Goal: Navigation & Orientation: Find specific page/section

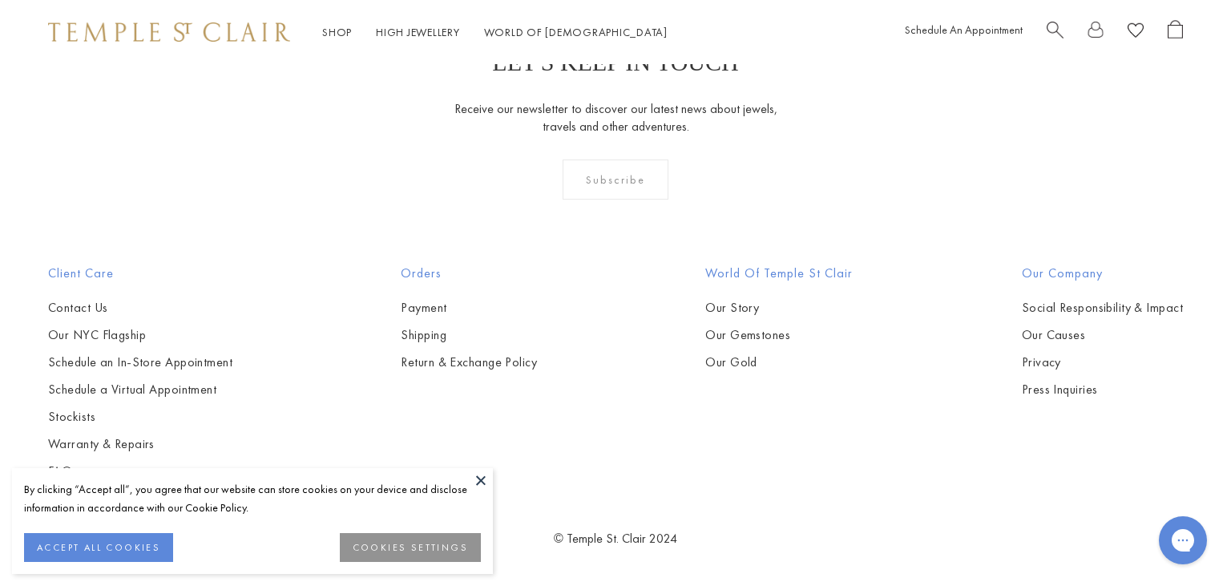
click at [481, 479] on button at bounding box center [481, 480] width 24 height 24
click at [479, 479] on button at bounding box center [481, 480] width 24 height 24
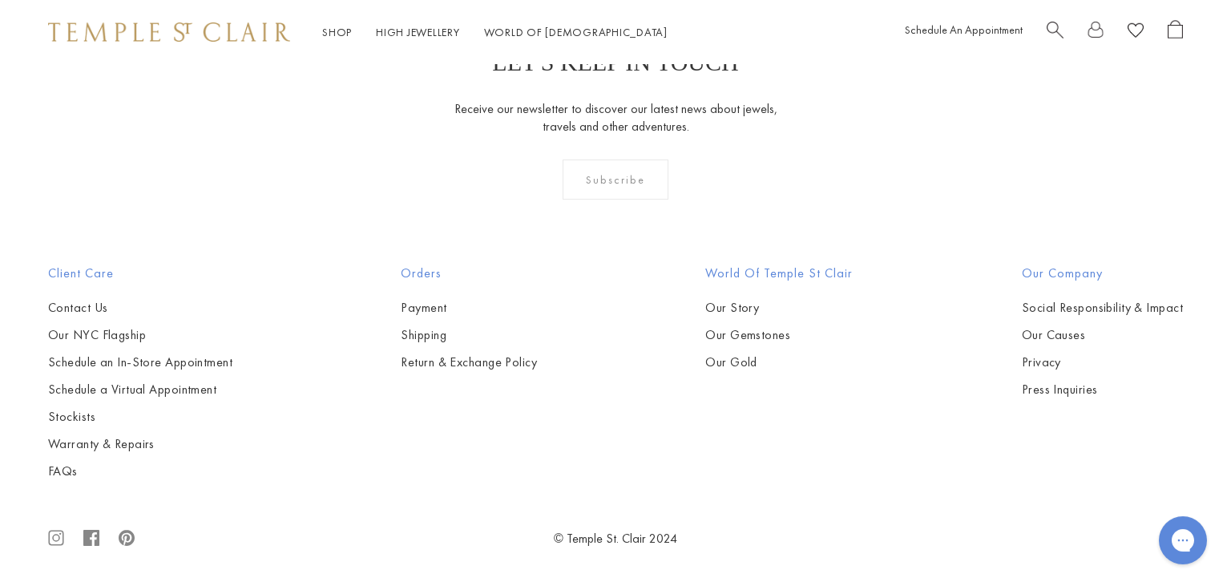
scroll to position [1523, 0]
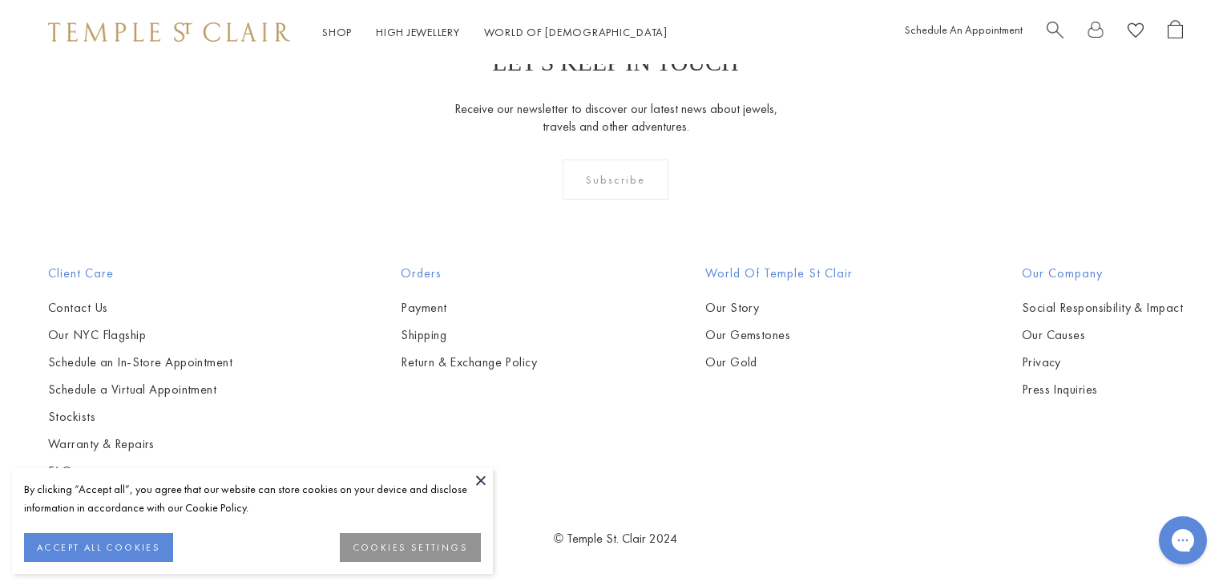
click at [479, 476] on button at bounding box center [481, 480] width 24 height 24
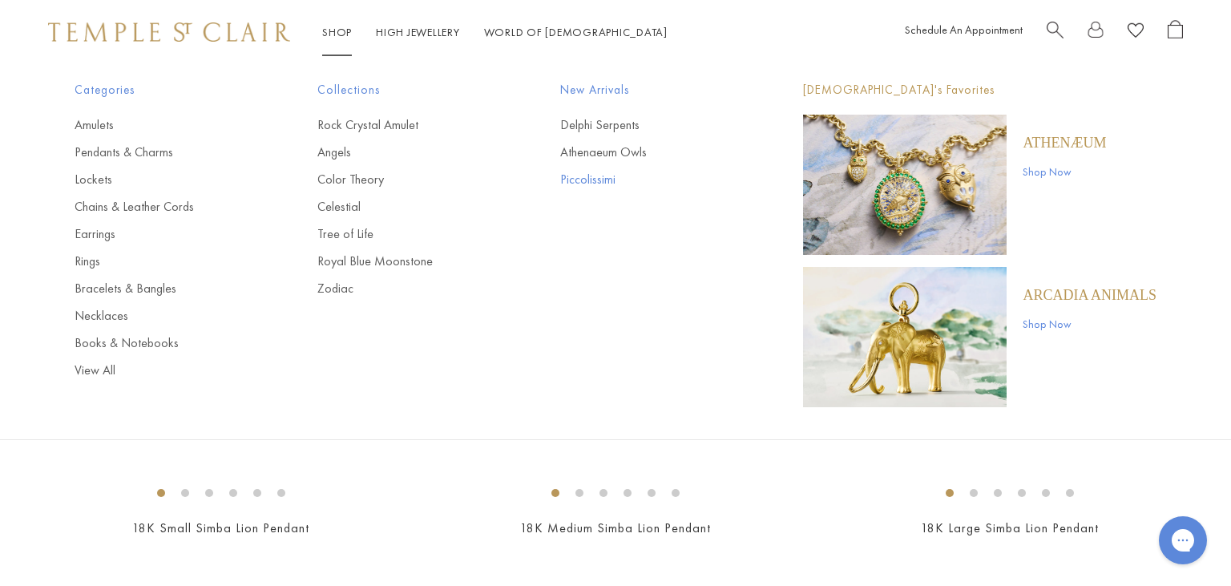
click at [580, 176] on link "Piccolissimi" at bounding box center [649, 180] width 179 height 18
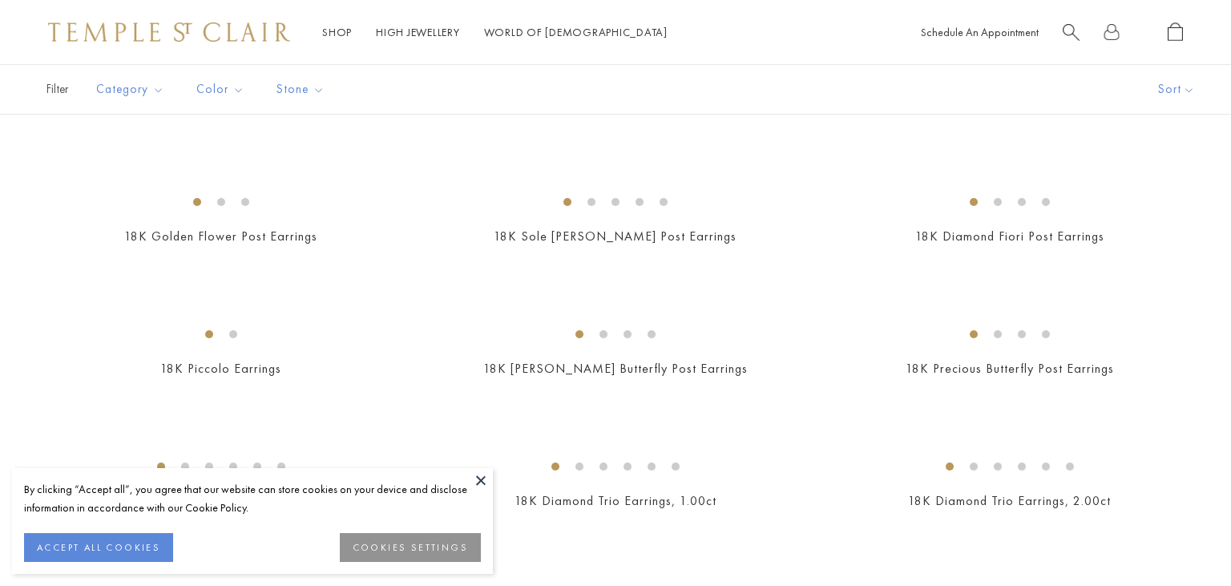
scroll to position [423, 0]
click at [487, 473] on button at bounding box center [481, 480] width 24 height 24
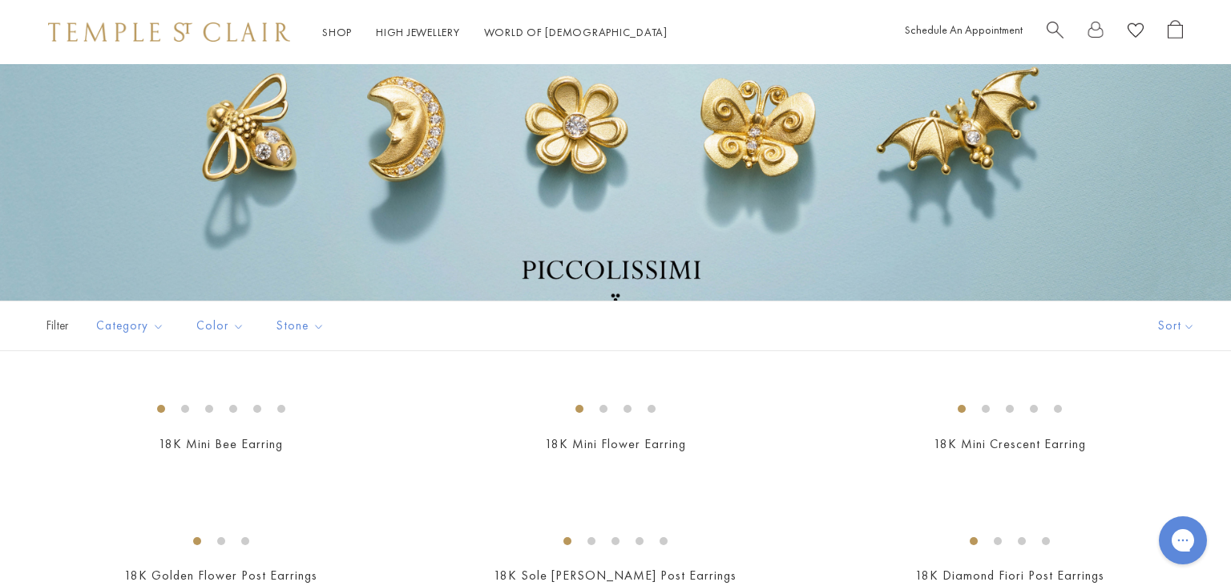
scroll to position [0, 0]
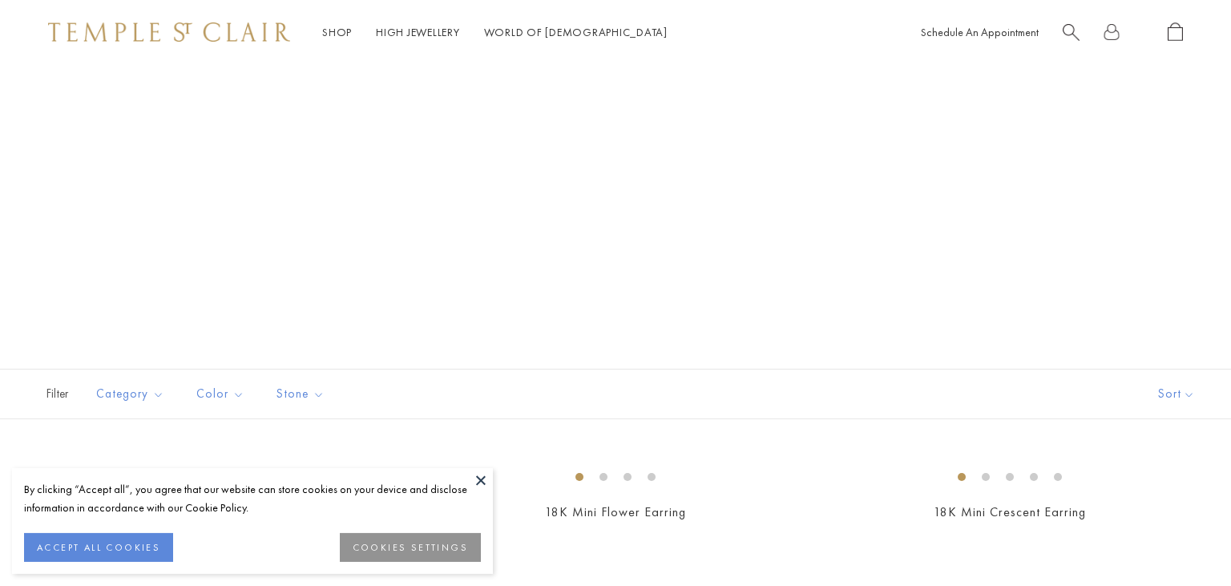
scroll to position [338, 0]
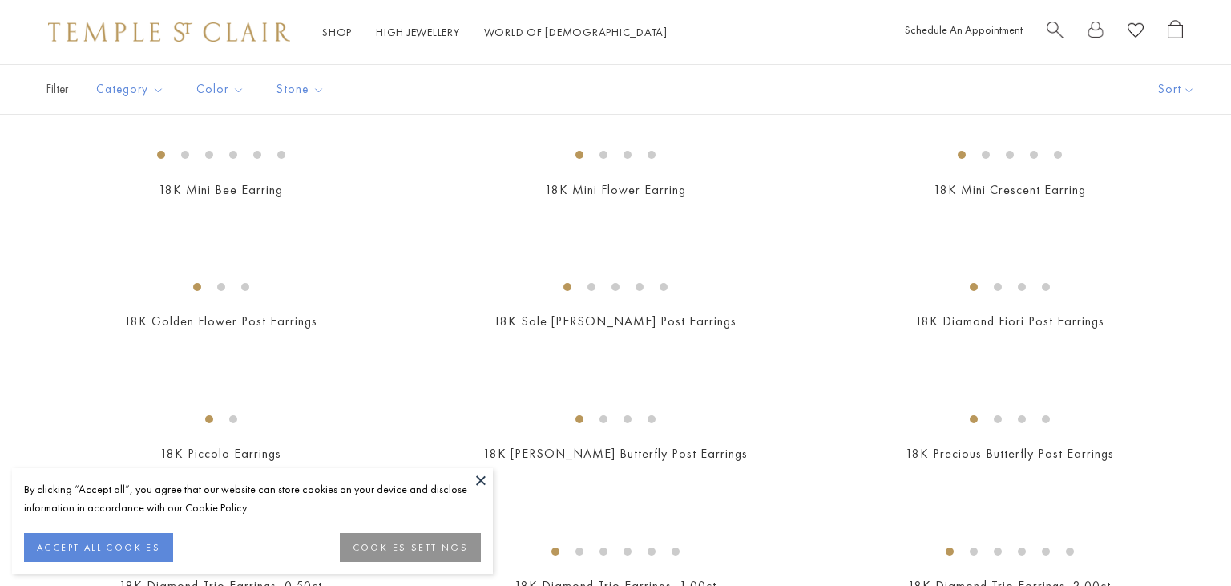
click at [483, 477] on button at bounding box center [481, 480] width 24 height 24
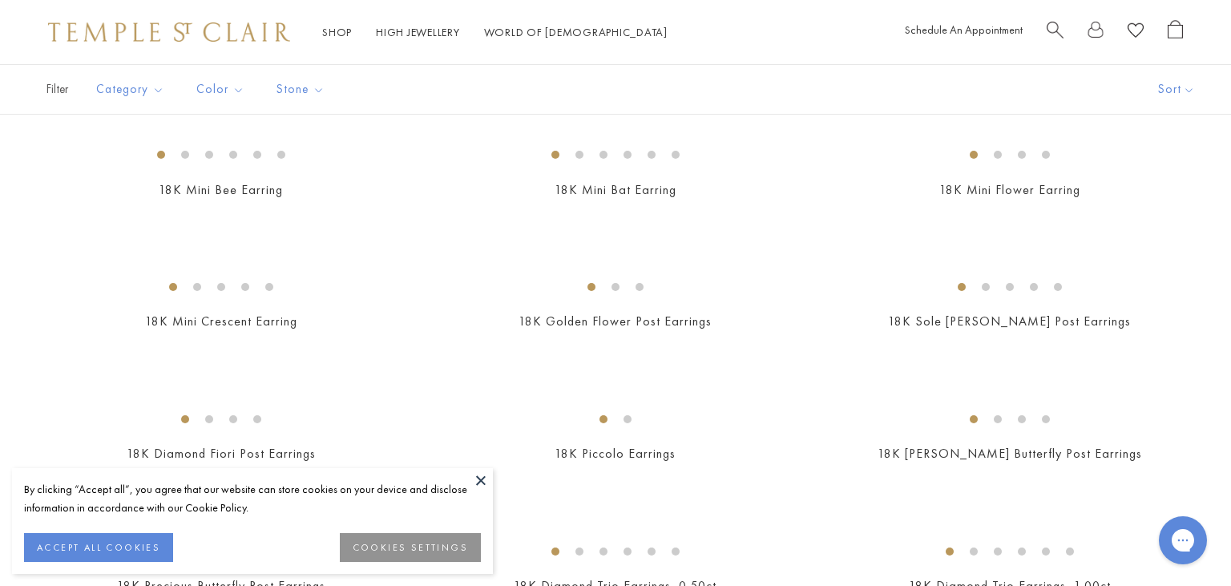
click at [483, 477] on button at bounding box center [481, 480] width 24 height 24
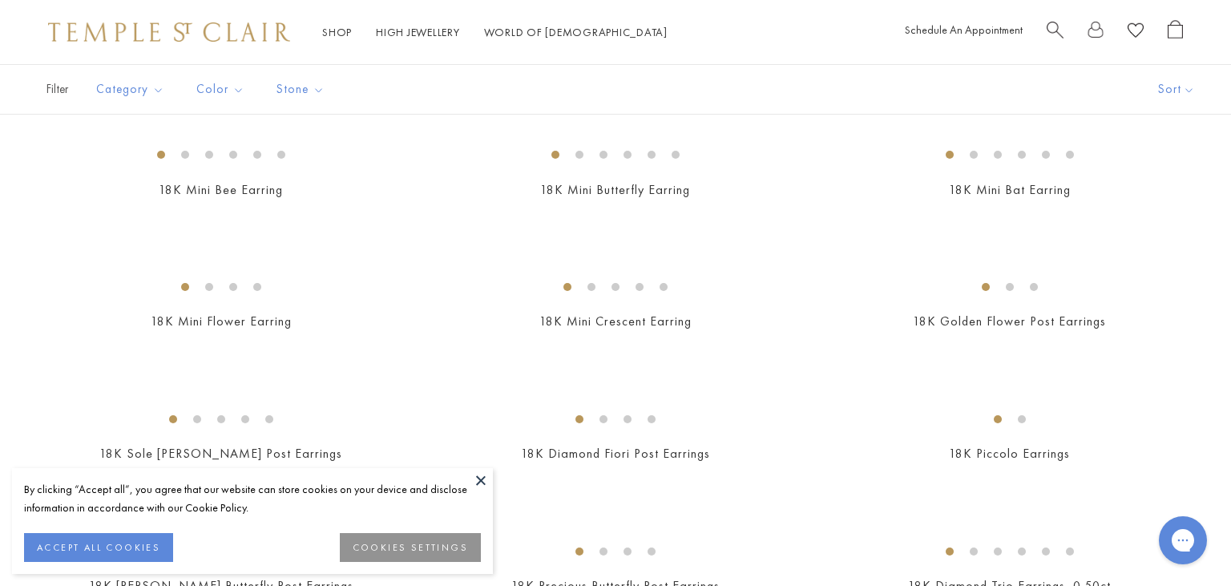
click at [479, 483] on button at bounding box center [481, 480] width 24 height 24
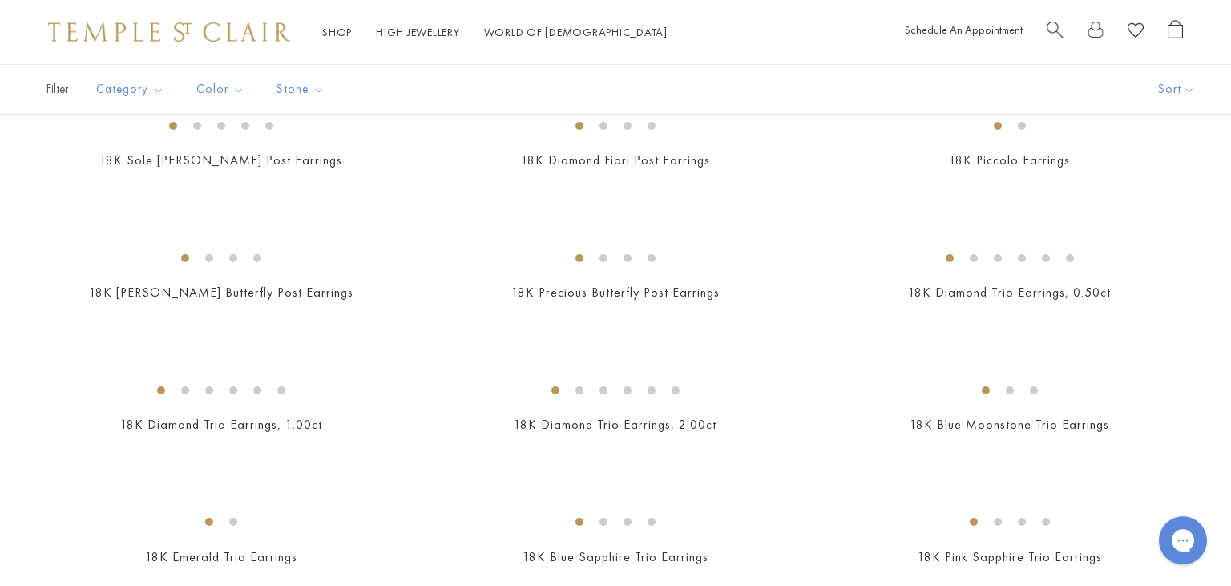
scroll to position [423, 0]
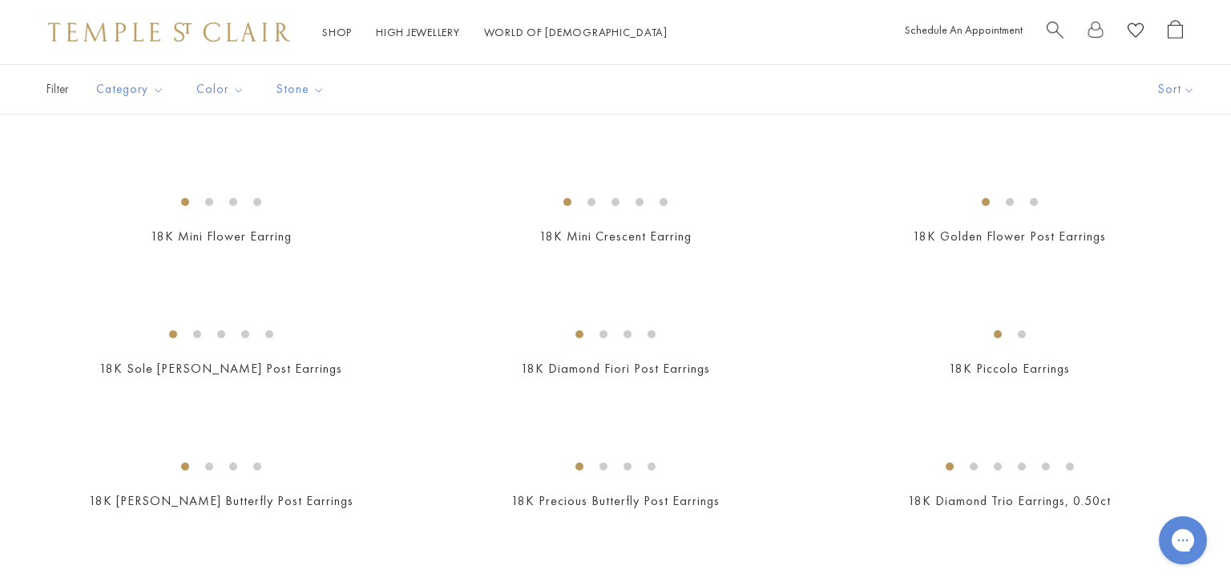
click at [1201, 324] on div "New New New New New" at bounding box center [615, 581] width 1231 height 1058
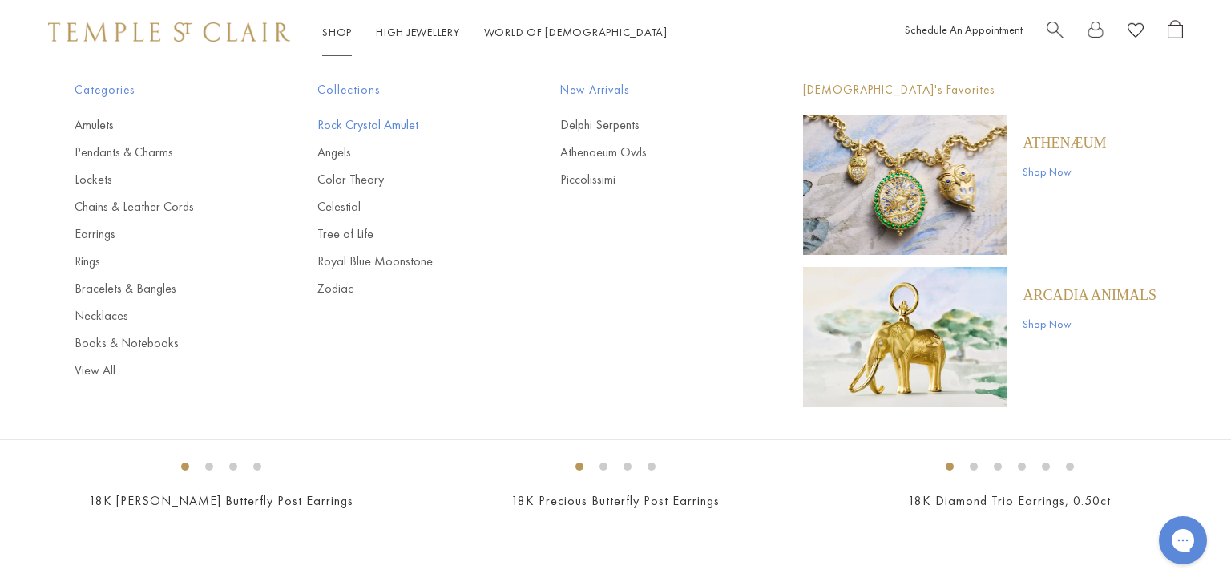
click at [366, 130] on link "Rock Crystal Amulet" at bounding box center [406, 125] width 179 height 18
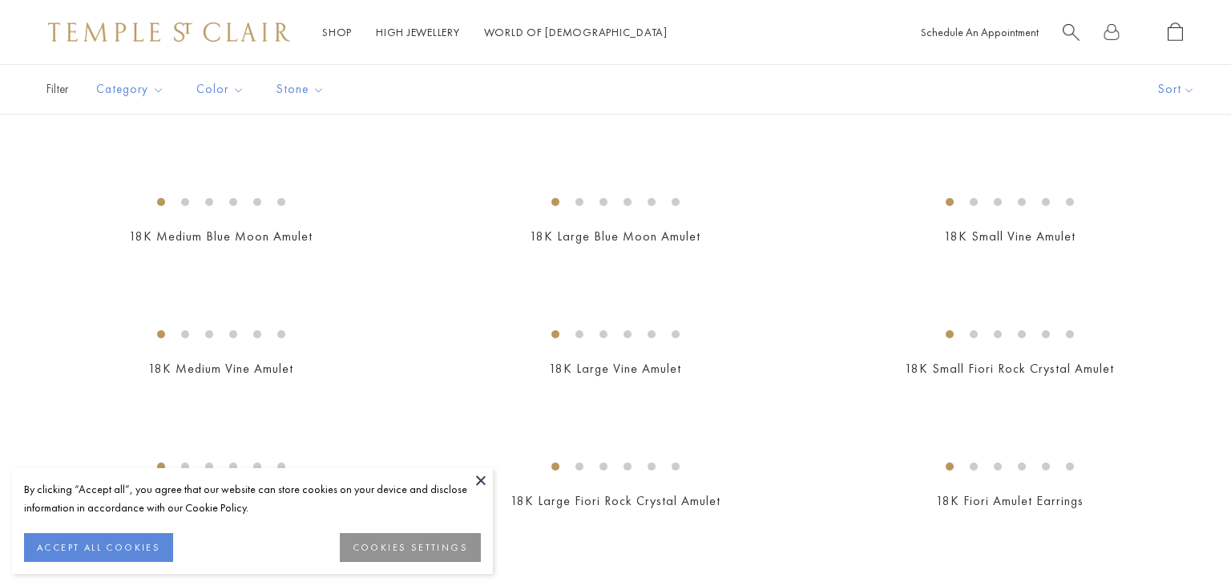
scroll to position [423, 0]
click at [483, 479] on button at bounding box center [481, 480] width 24 height 24
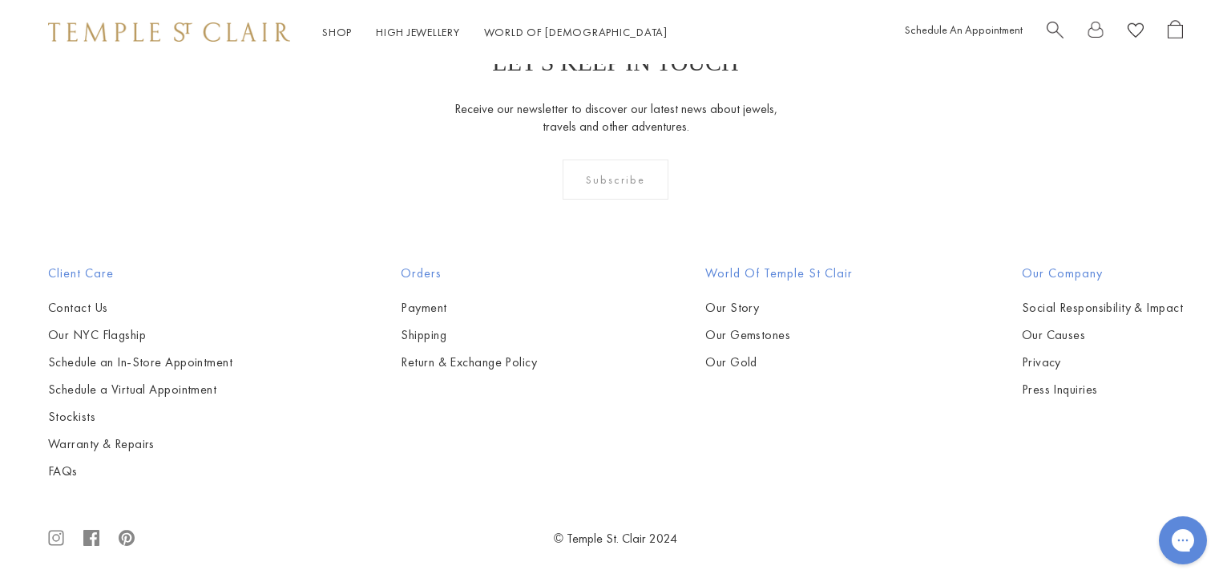
scroll to position [8804, 0]
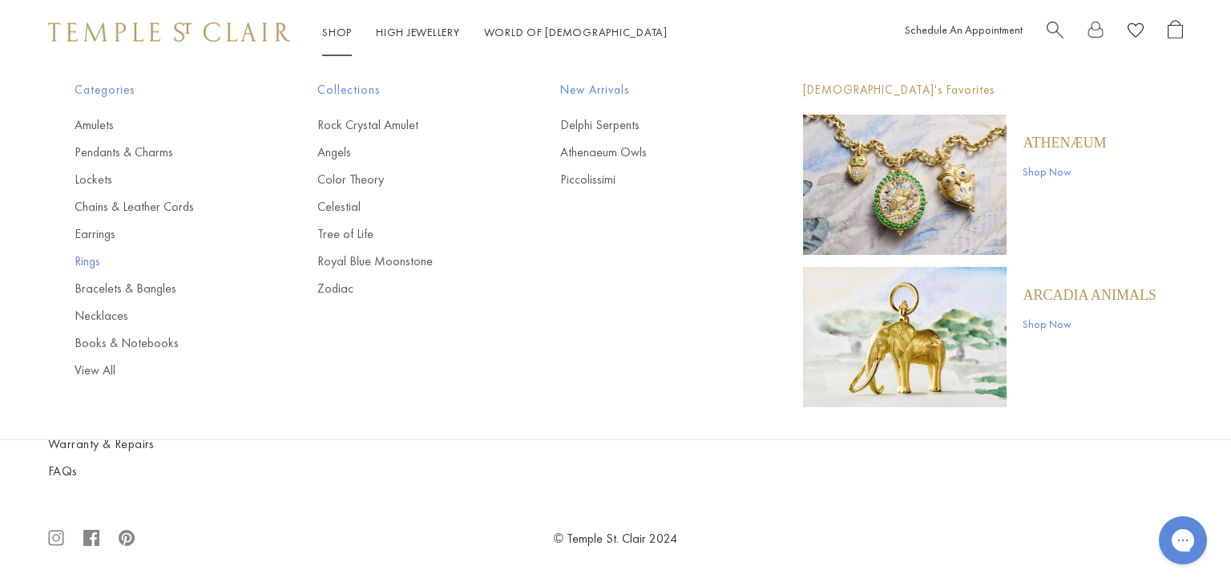
click at [94, 261] on link "Rings" at bounding box center [164, 262] width 179 height 18
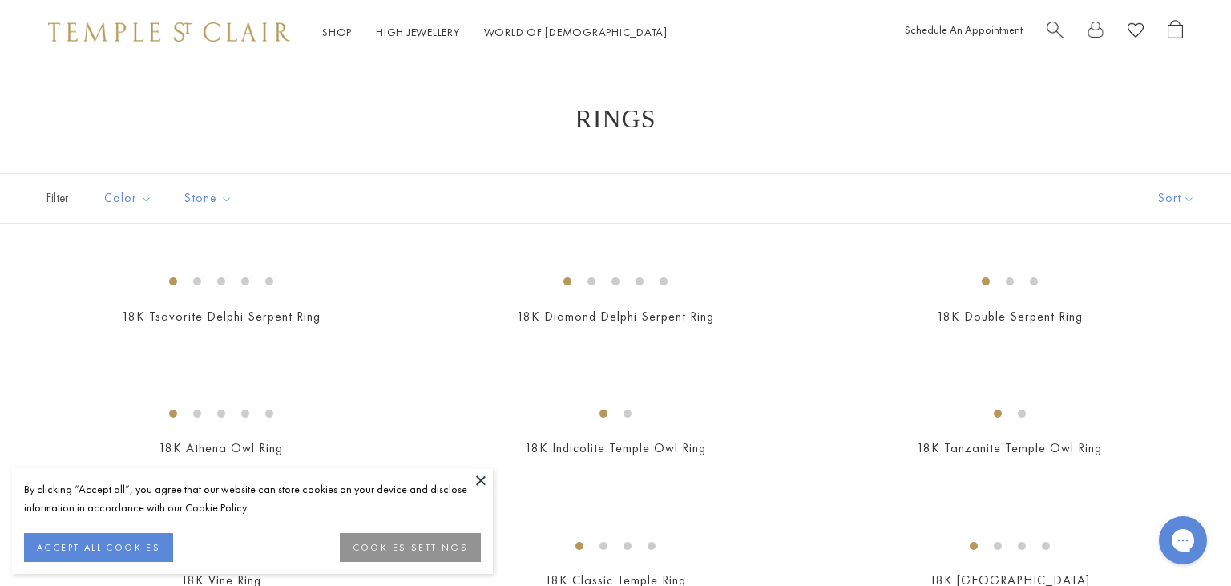
click at [479, 479] on button at bounding box center [481, 480] width 24 height 24
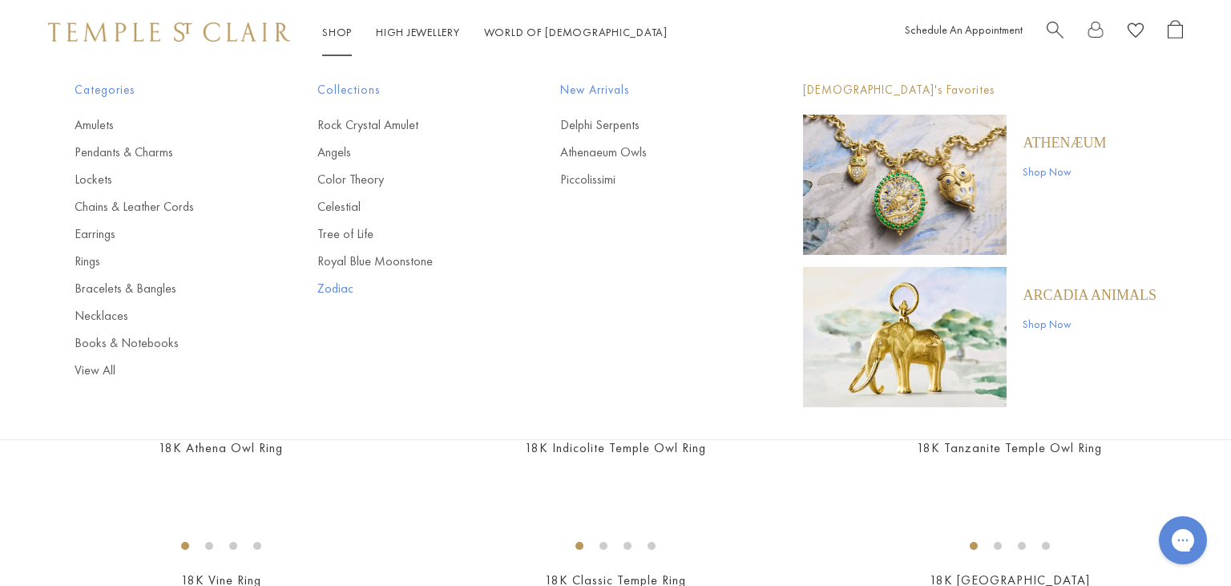
click at [338, 292] on link "Zodiac" at bounding box center [406, 289] width 179 height 18
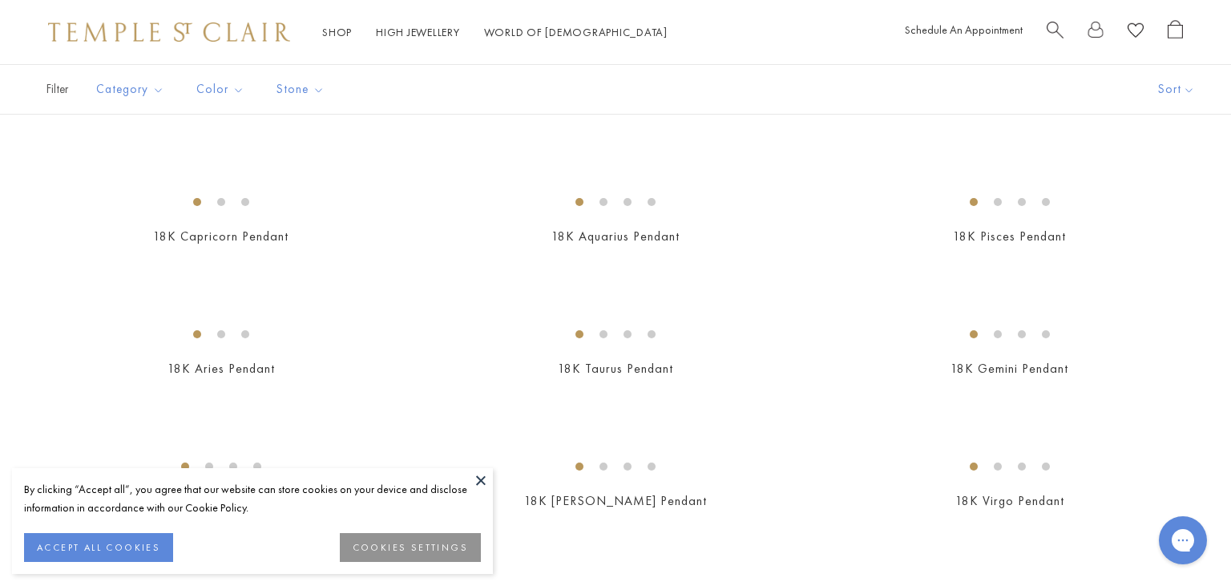
click at [483, 476] on button at bounding box center [481, 480] width 24 height 24
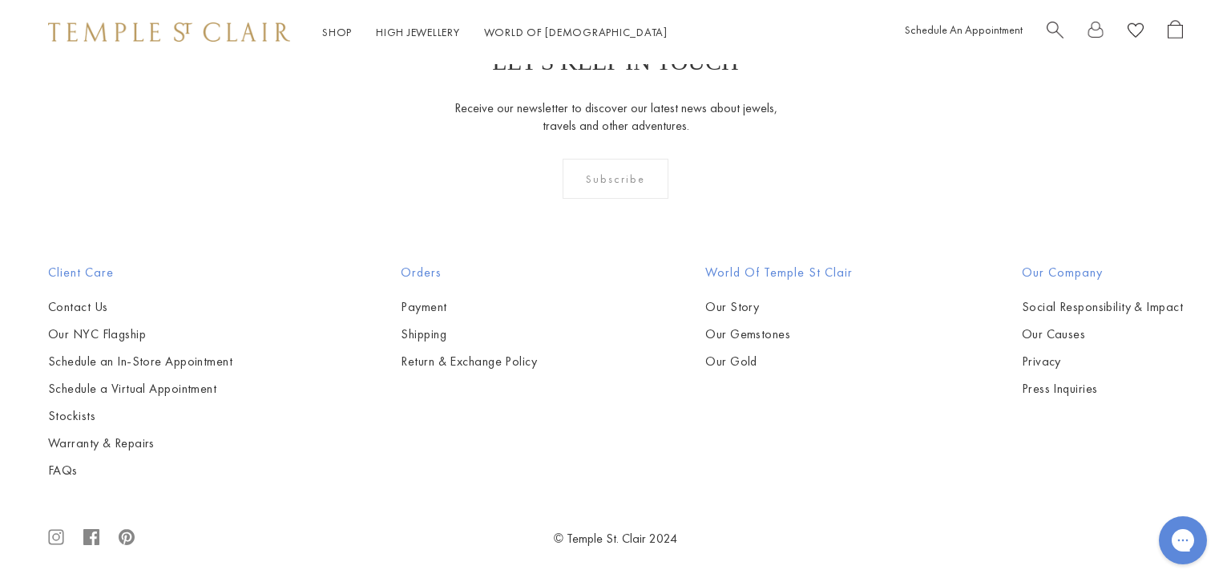
scroll to position [3979, 0]
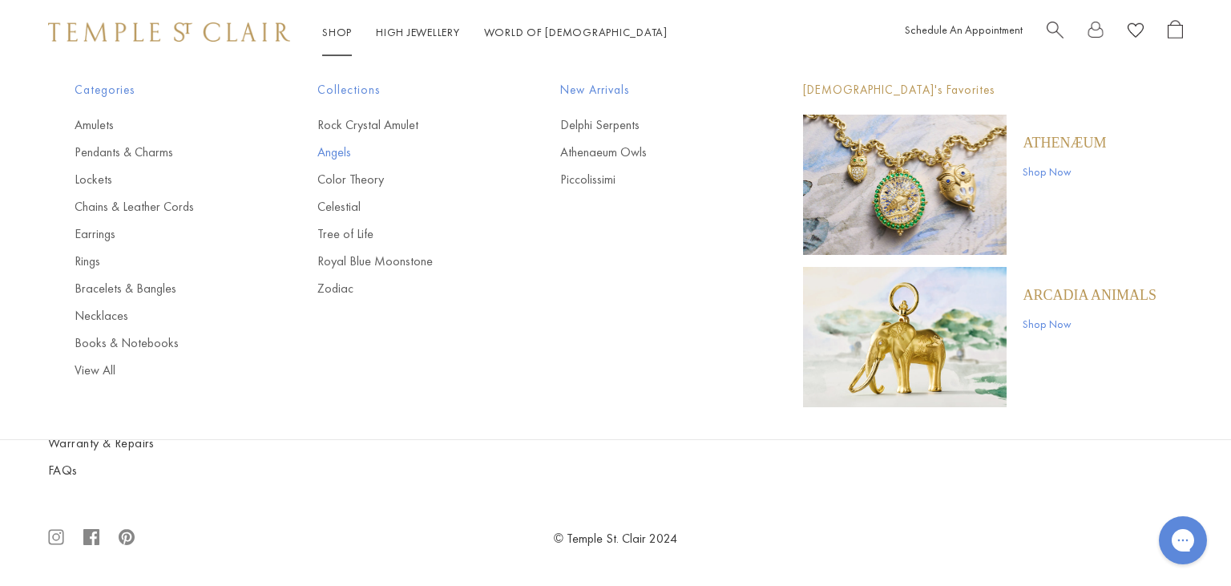
click at [325, 146] on link "Angels" at bounding box center [406, 153] width 179 height 18
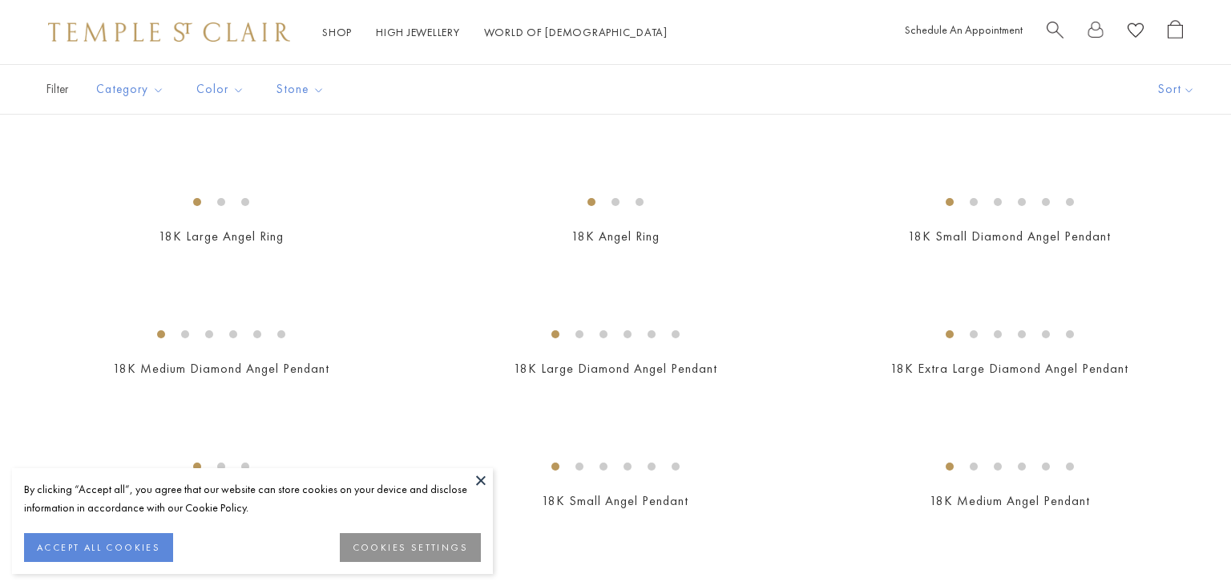
scroll to position [423, 0]
click at [478, 479] on button at bounding box center [481, 480] width 24 height 24
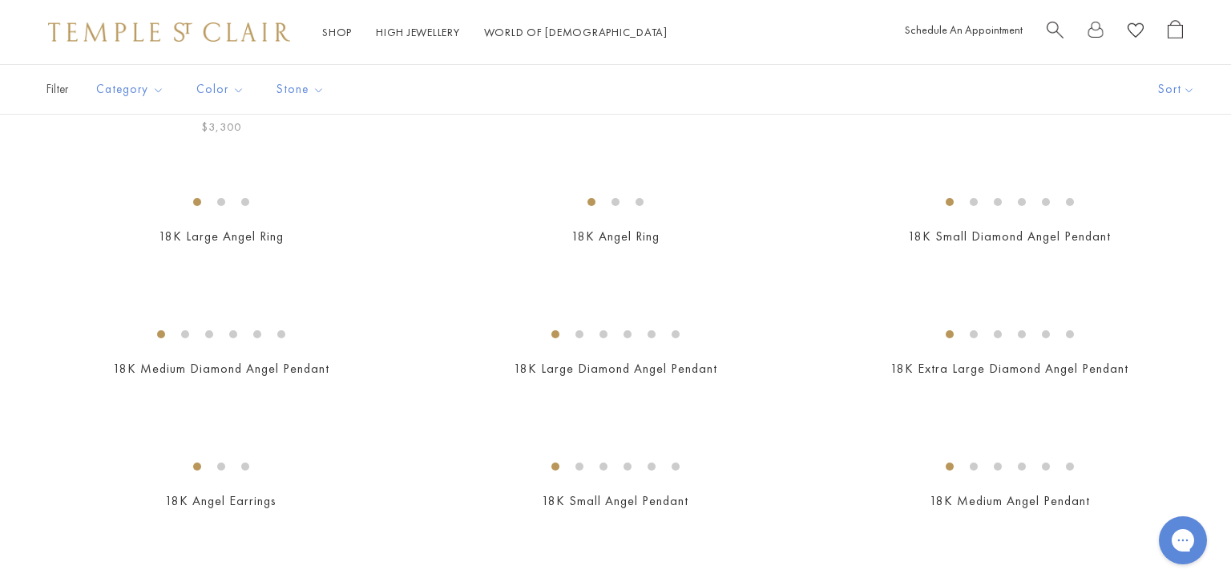
click at [308, 136] on div "$3,300" at bounding box center [221, 127] width 362 height 18
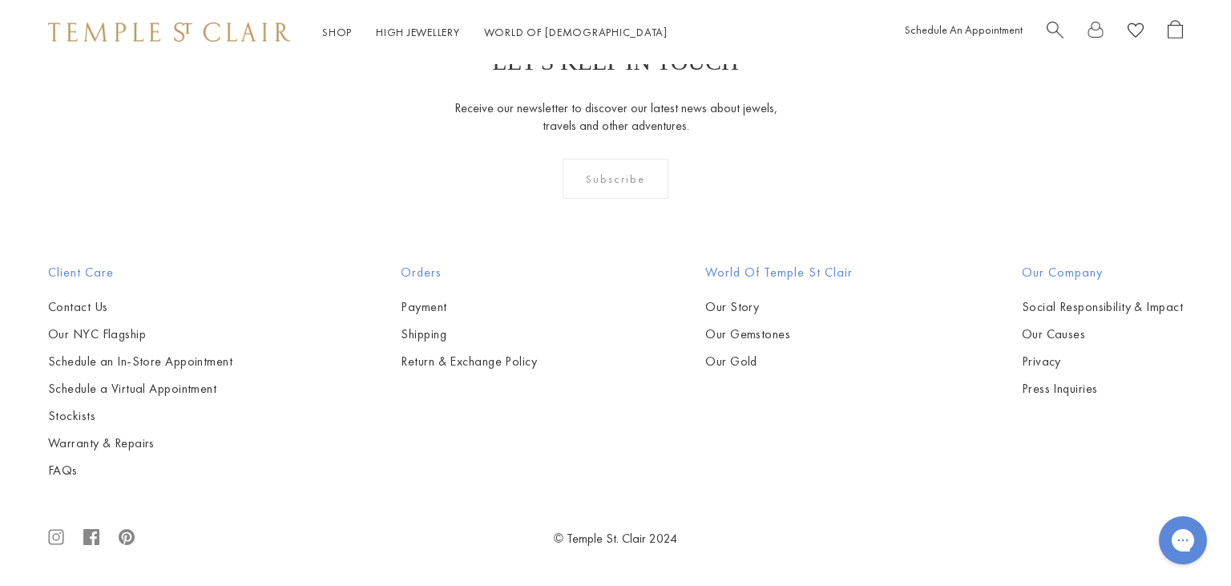
scroll to position [2370, 0]
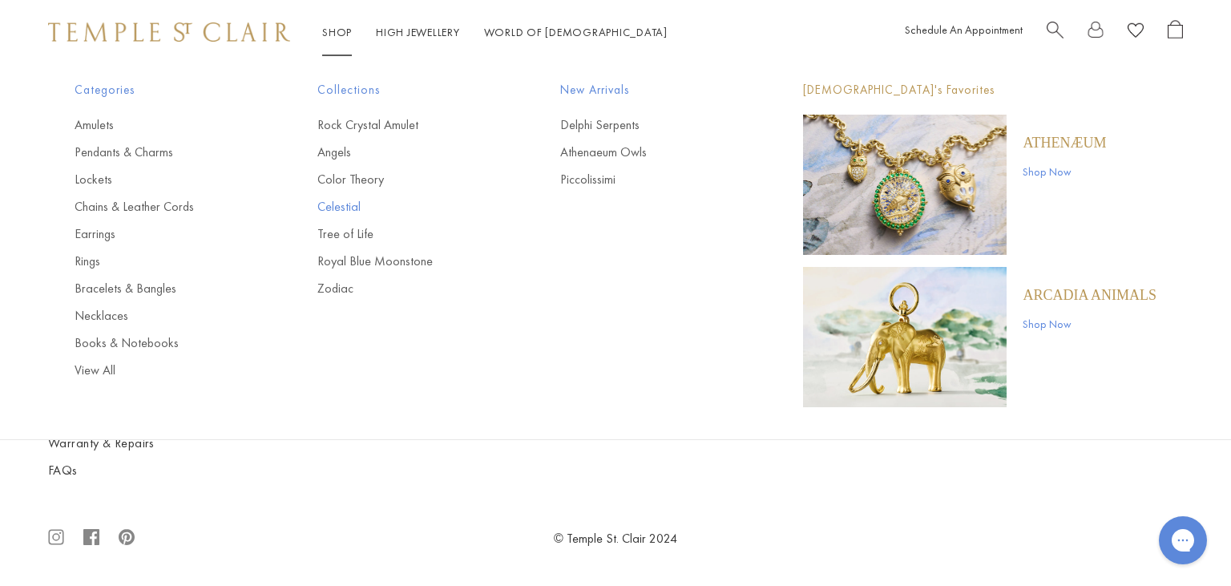
click at [334, 207] on link "Celestial" at bounding box center [406, 207] width 179 height 18
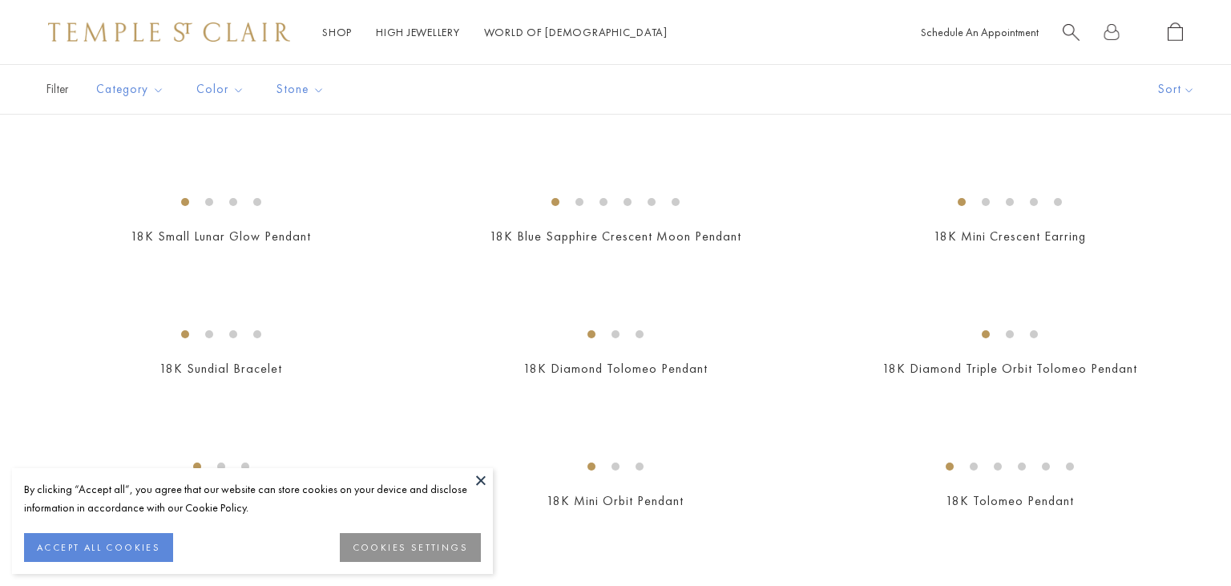
scroll to position [423, 0]
click at [479, 480] on button at bounding box center [481, 480] width 24 height 24
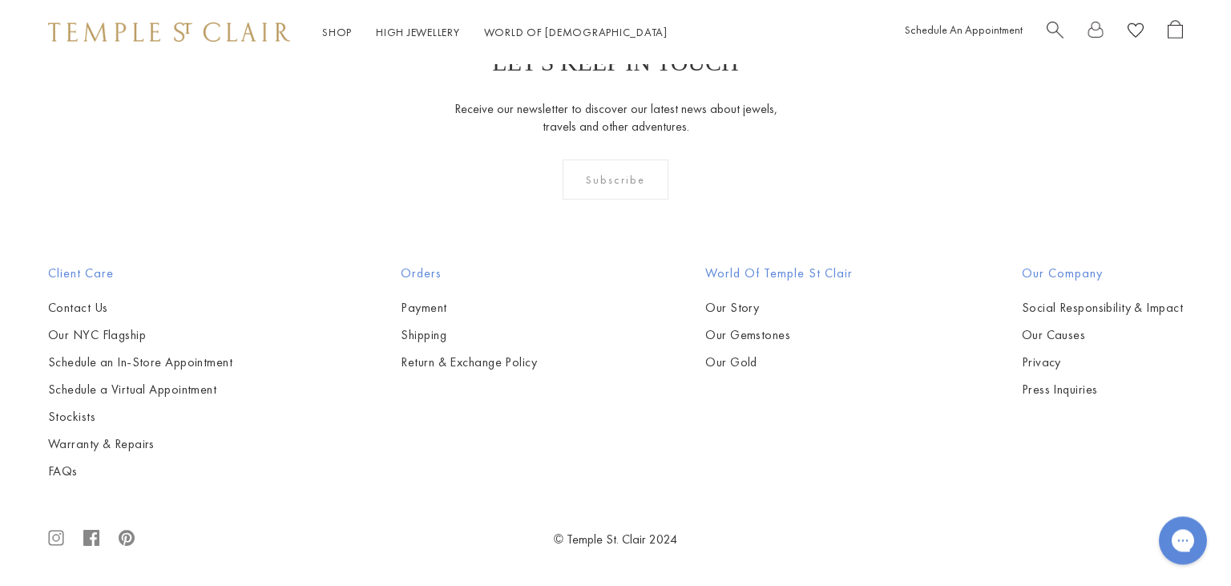
scroll to position [5080, 0]
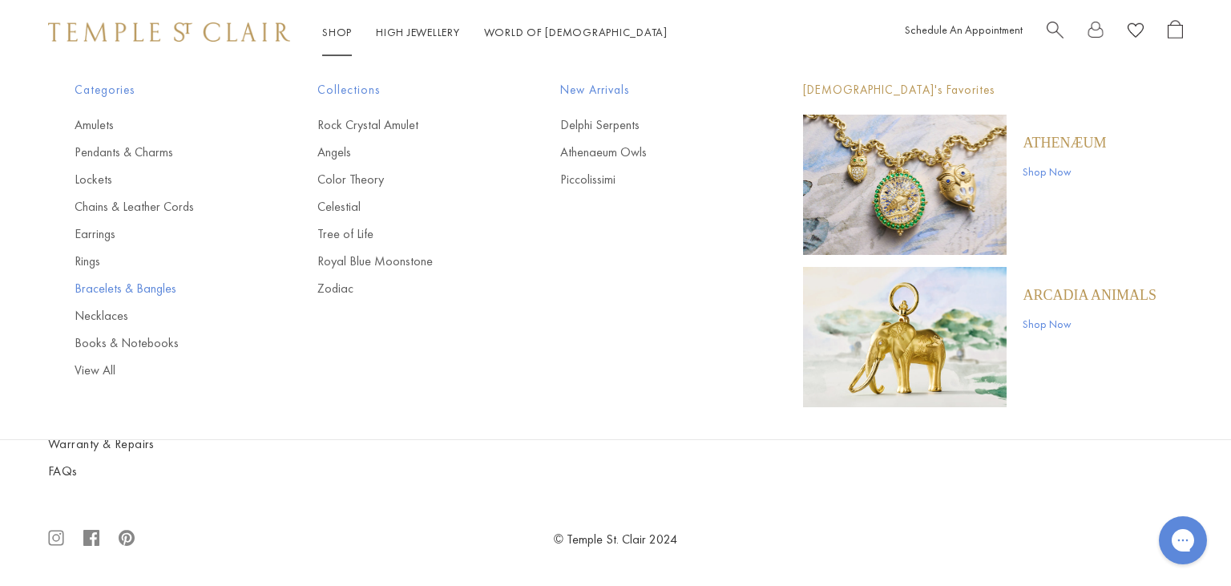
click at [127, 296] on link "Bracelets & Bangles" at bounding box center [164, 289] width 179 height 18
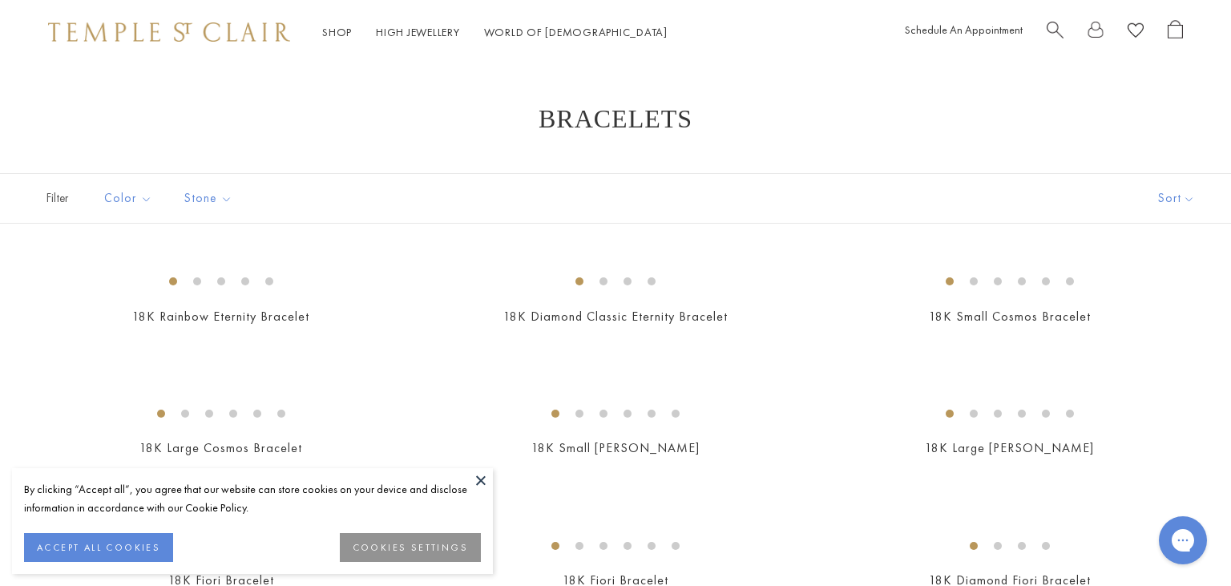
click at [479, 482] on button at bounding box center [481, 480] width 24 height 24
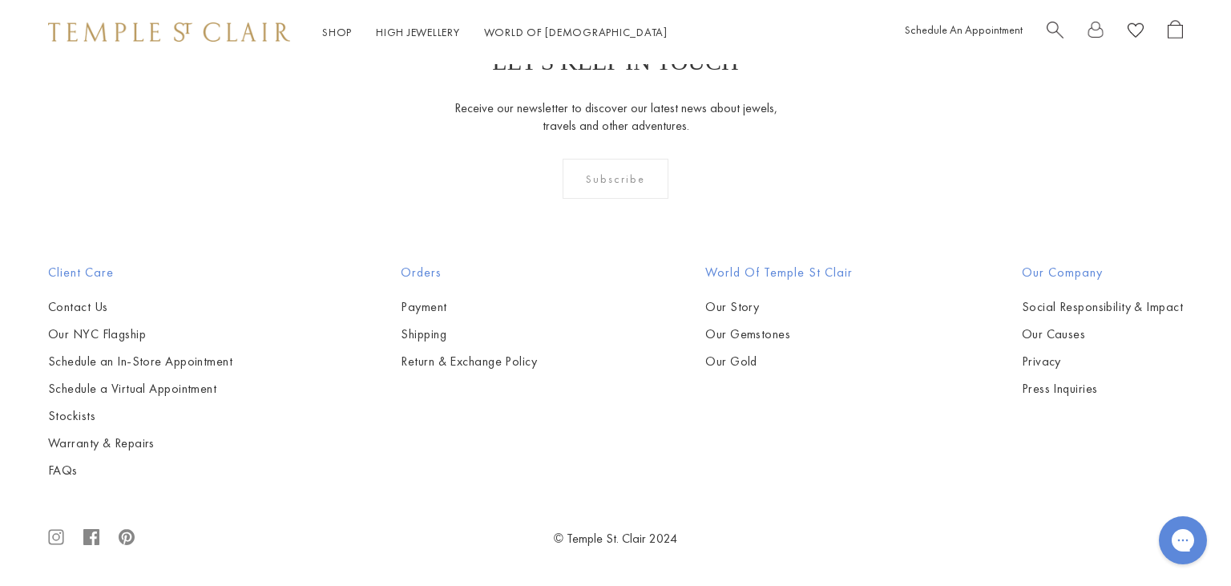
scroll to position [4826, 0]
